Goal: Task Accomplishment & Management: Manage account settings

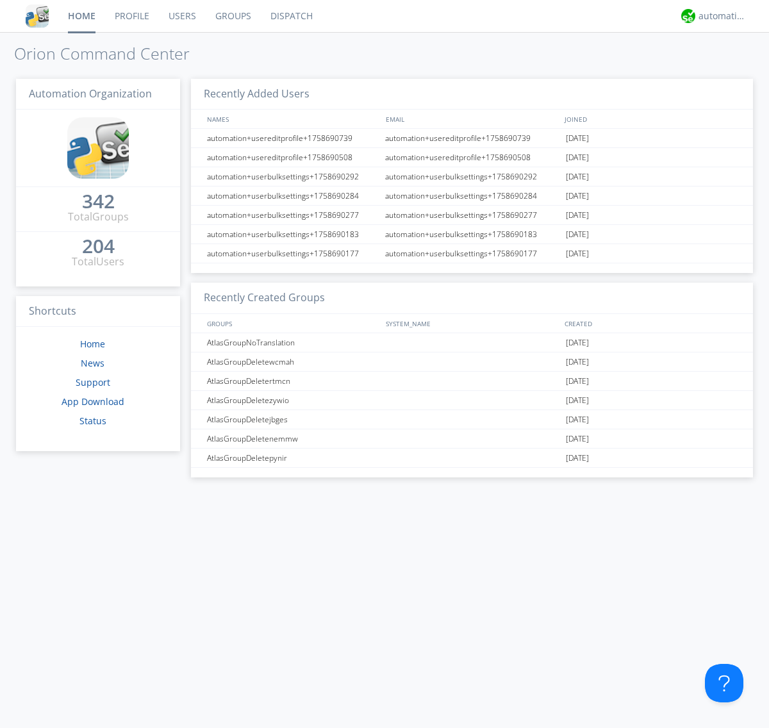
click at [181, 16] on link "Users" at bounding box center [182, 16] width 47 height 32
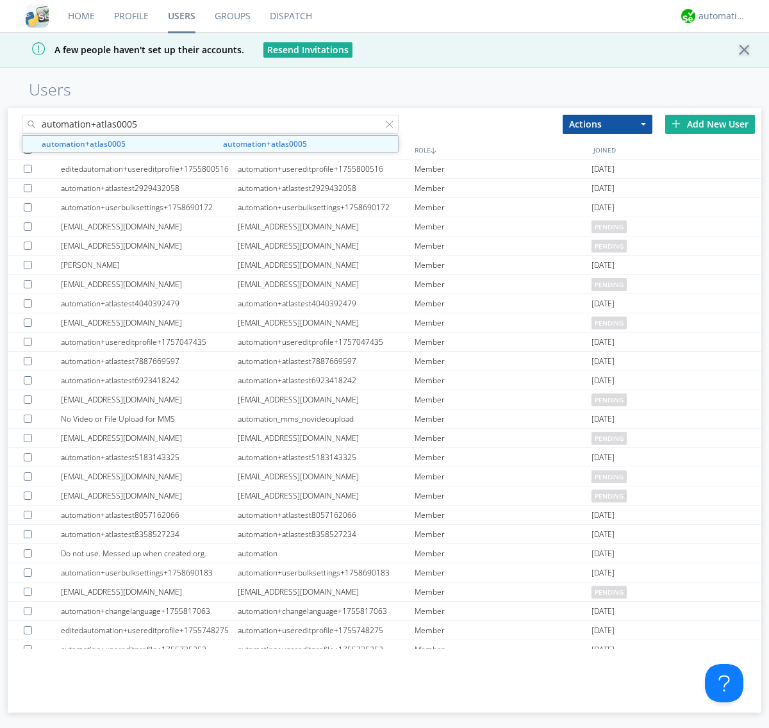
type input "automation+atlas0005"
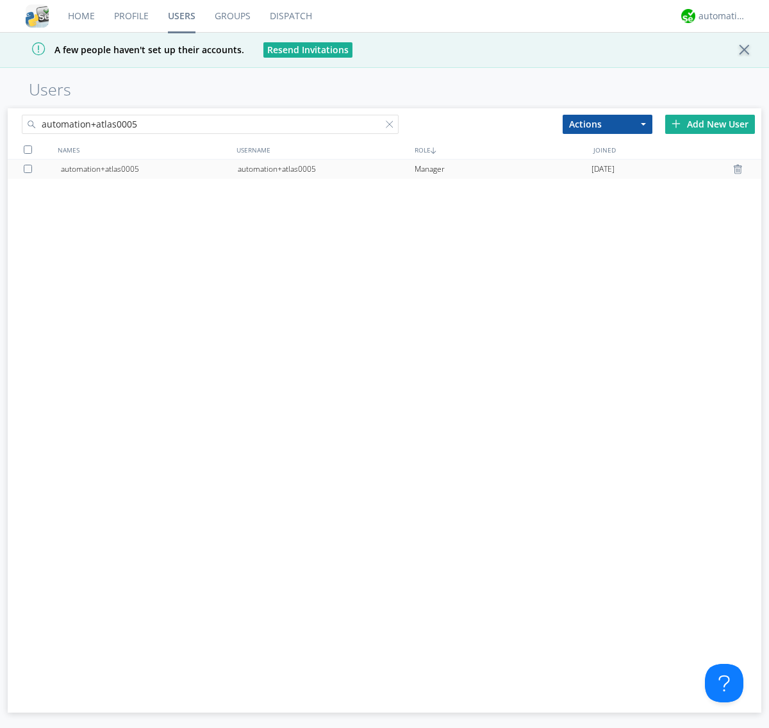
click at [325, 168] on div "automation+atlas0005" at bounding box center [326, 169] width 177 height 19
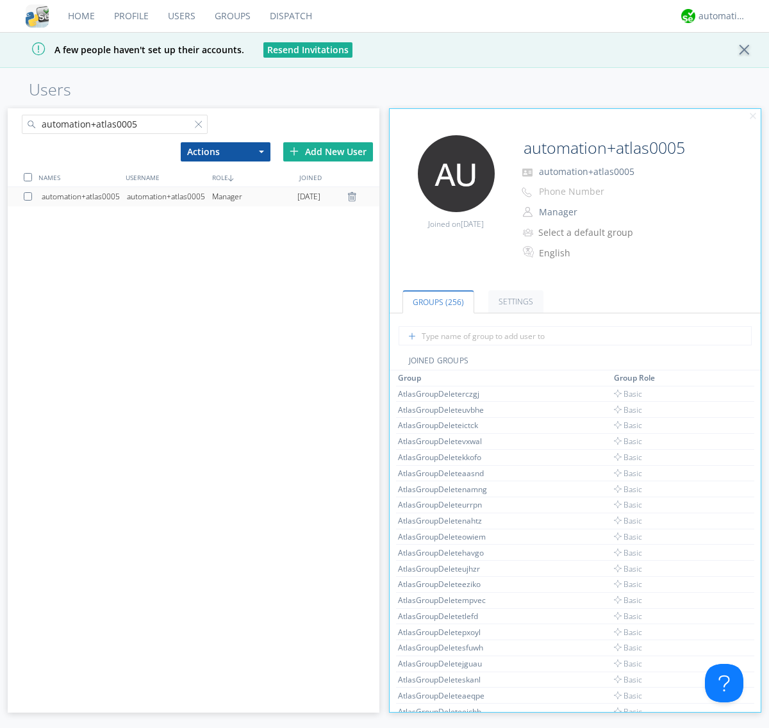
click at [514, 301] on link "Settings" at bounding box center [515, 301] width 55 height 22
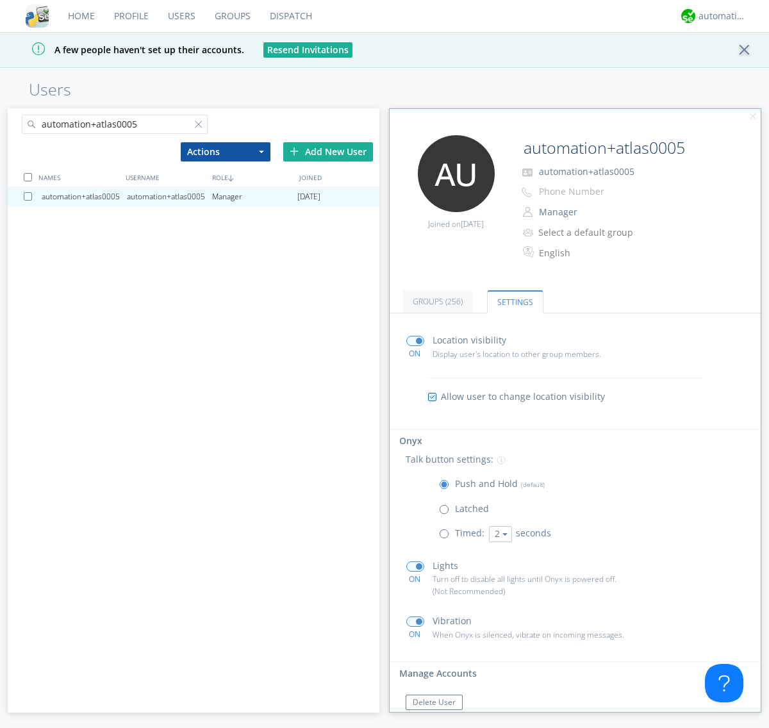
click at [447, 512] on span at bounding box center [447, 512] width 16 height 16
click at [0, 0] on input "radio" at bounding box center [0, 0] width 0 height 0
click at [447, 487] on span at bounding box center [447, 487] width 16 height 16
click at [0, 0] on input "radio" at bounding box center [0, 0] width 0 height 0
click at [719, 16] on div "automation+atlas" at bounding box center [722, 16] width 48 height 13
